Goal: Task Accomplishment & Management: Manage account settings

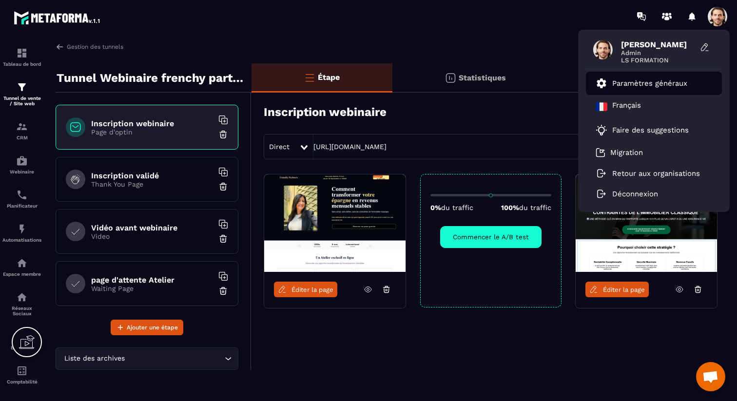
click at [668, 83] on p "Paramètres généraux" at bounding box center [650, 83] width 75 height 9
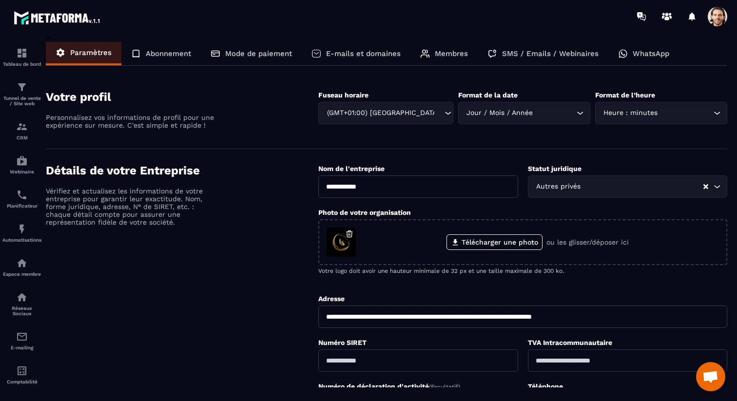
click at [655, 57] on p "WhatsApp" at bounding box center [651, 53] width 37 height 9
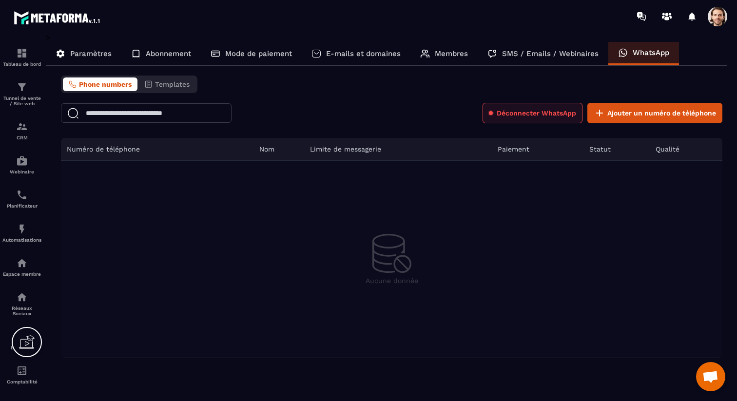
click at [535, 113] on span "Déconnecter WhatsApp" at bounding box center [536, 113] width 79 height 10
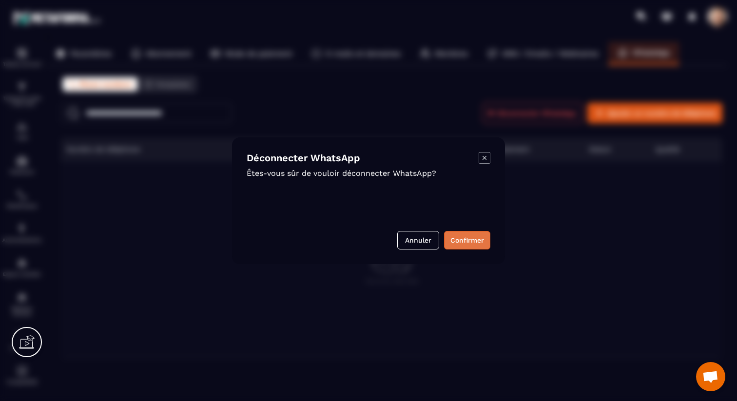
click at [458, 240] on button "Confirmer" at bounding box center [467, 240] width 46 height 19
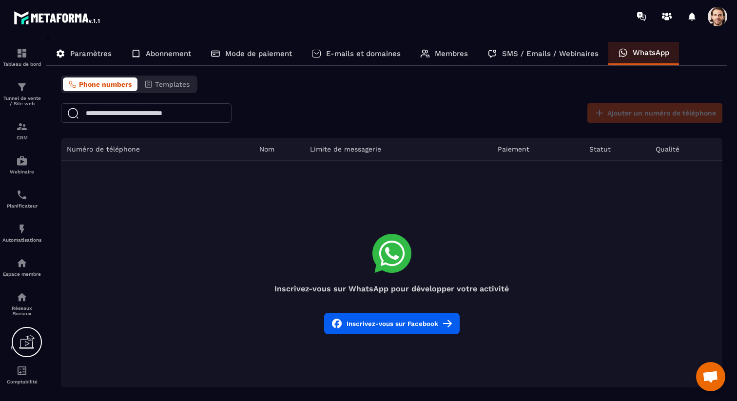
click at [405, 332] on button "Inscrivez-vous sur Facebook" at bounding box center [392, 323] width 136 height 21
